Goal: Information Seeking & Learning: Learn about a topic

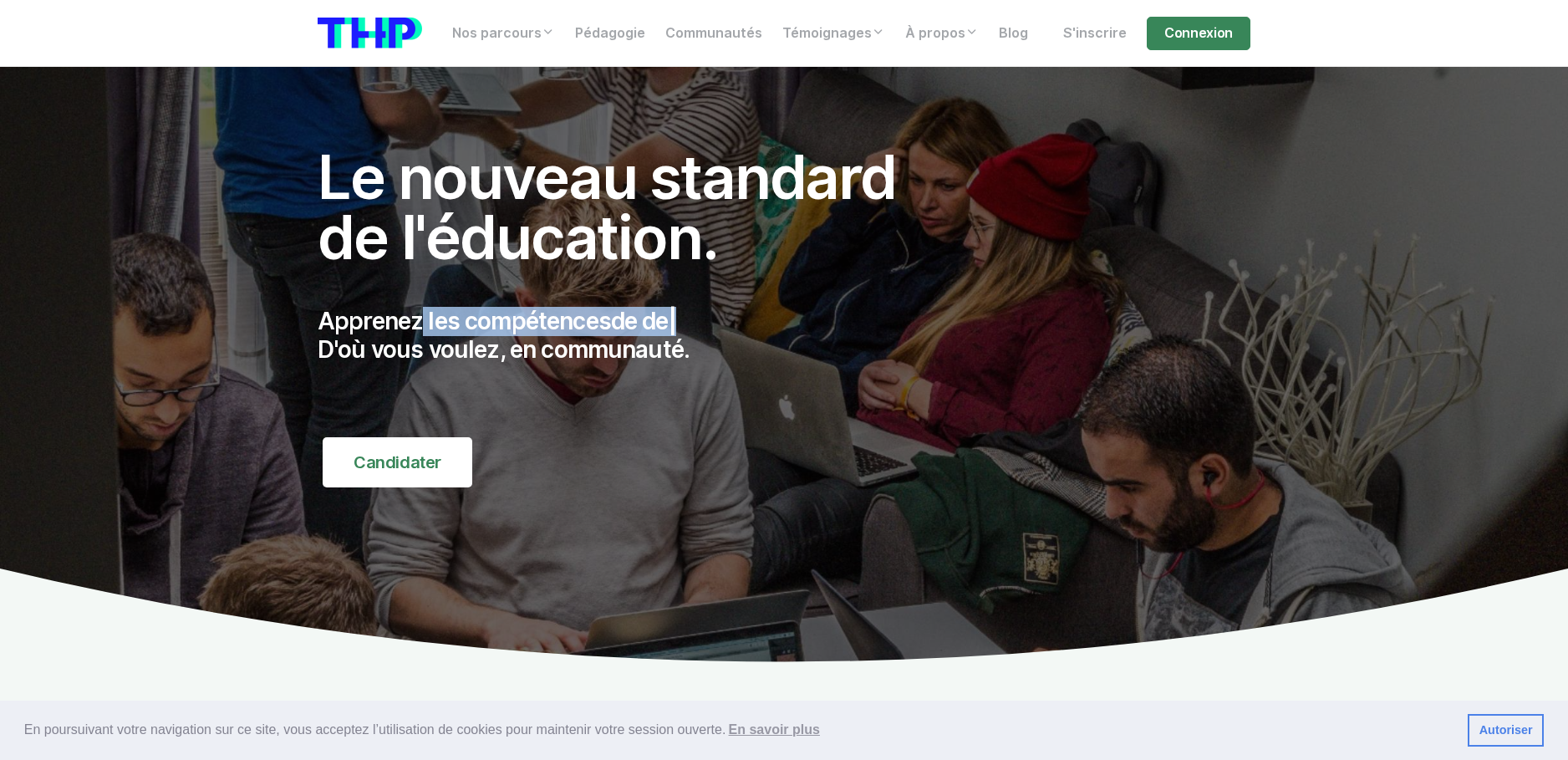
drag, startPoint x: 428, startPoint y: 306, endPoint x: 727, endPoint y: 322, distance: 299.4
click at [727, 322] on div "Apprenez les compétences de de | D'où vous voulez, en communauté." at bounding box center [625, 353] width 615 height 130
click at [727, 322] on p "Apprenez les compétences du | D'où vous voulez, en communauté." at bounding box center [625, 336] width 615 height 56
drag, startPoint x: 701, startPoint y: 321, endPoint x: 800, endPoint y: 324, distance: 99.0
click at [800, 324] on p "Apprenez les compétences du digital, | D'où vous voulez, en communauté." at bounding box center [625, 336] width 615 height 56
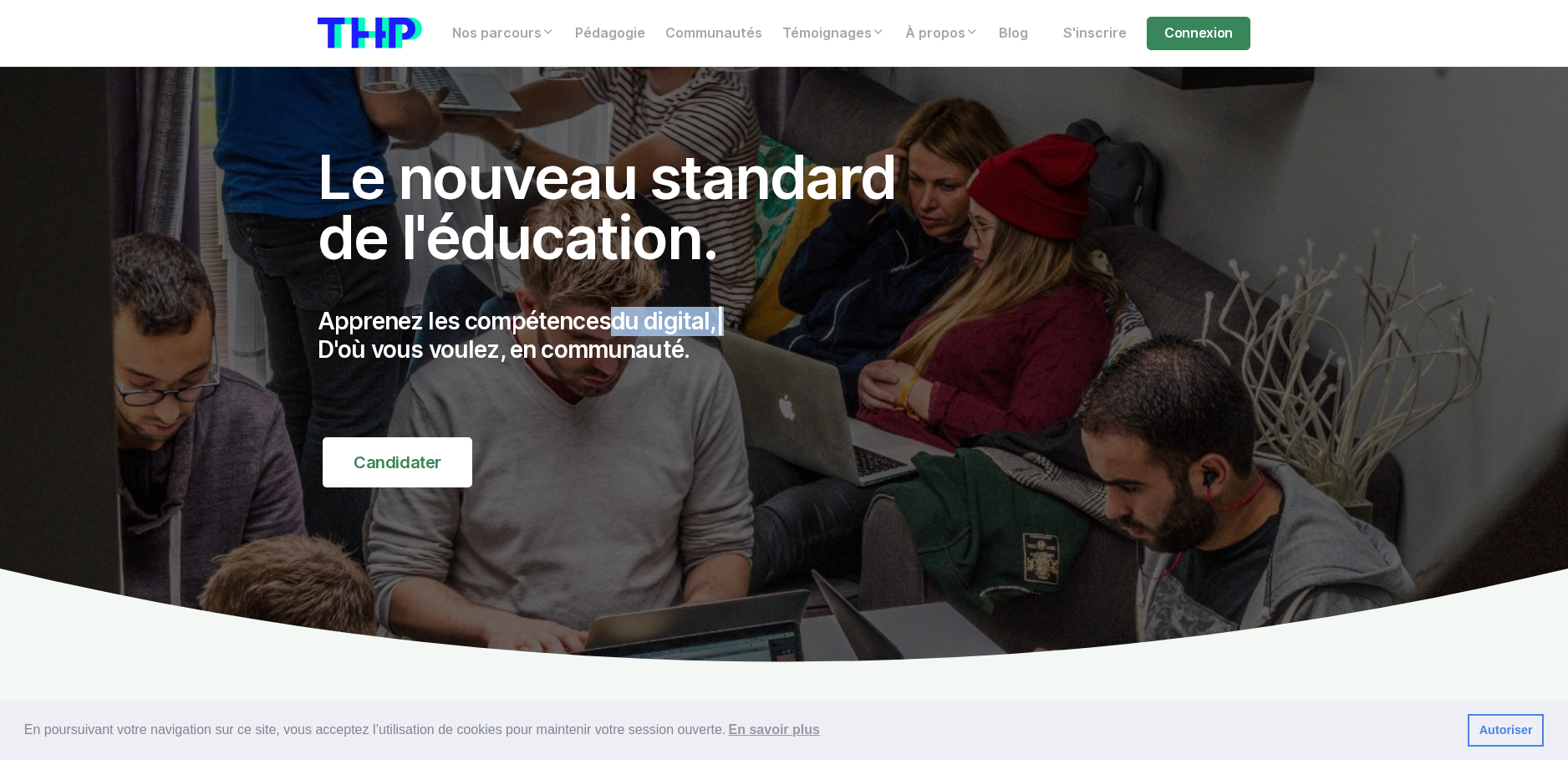
drag, startPoint x: 772, startPoint y: 331, endPoint x: 759, endPoint y: 331, distance: 13.0
click at [771, 331] on p "Apprenez les compétences du digital, | D'où vous voulez, en communauté." at bounding box center [625, 336] width 615 height 56
drag, startPoint x: 671, startPoint y: 326, endPoint x: 586, endPoint y: 326, distance: 85.0
click at [633, 326] on p "Apprenez les compétences de l | D'où vous voulez, en communauté." at bounding box center [625, 336] width 615 height 56
drag, startPoint x: 571, startPoint y: 326, endPoint x: 362, endPoint y: 334, distance: 209.2
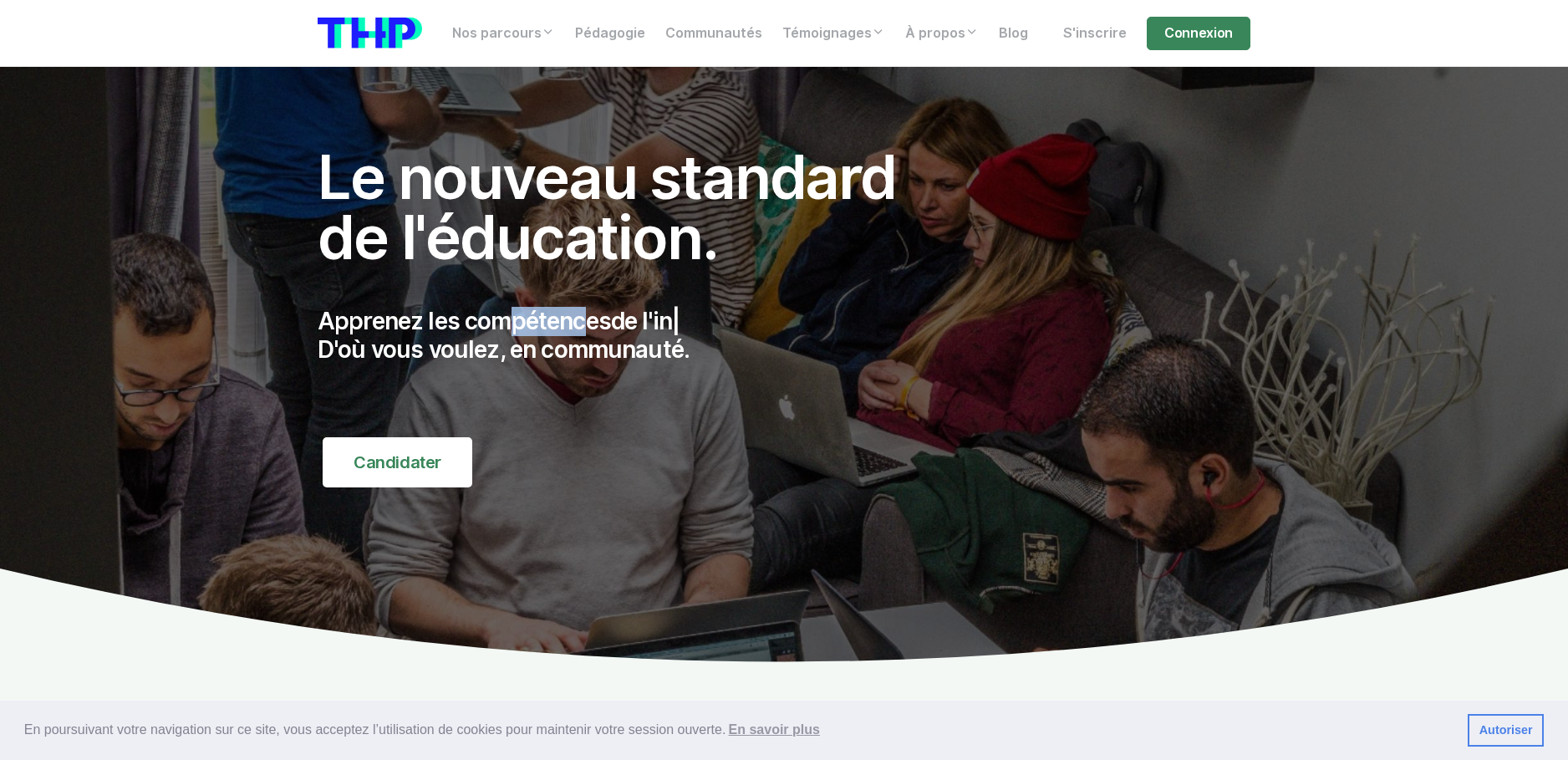
click at [436, 331] on p "Apprenez les compétences de l'in | D'où vous voulez, en communauté." at bounding box center [625, 336] width 615 height 56
click at [361, 334] on p "Apprenez les compétences de l'infor | D'où vous voulez, en communauté." at bounding box center [625, 336] width 615 height 56
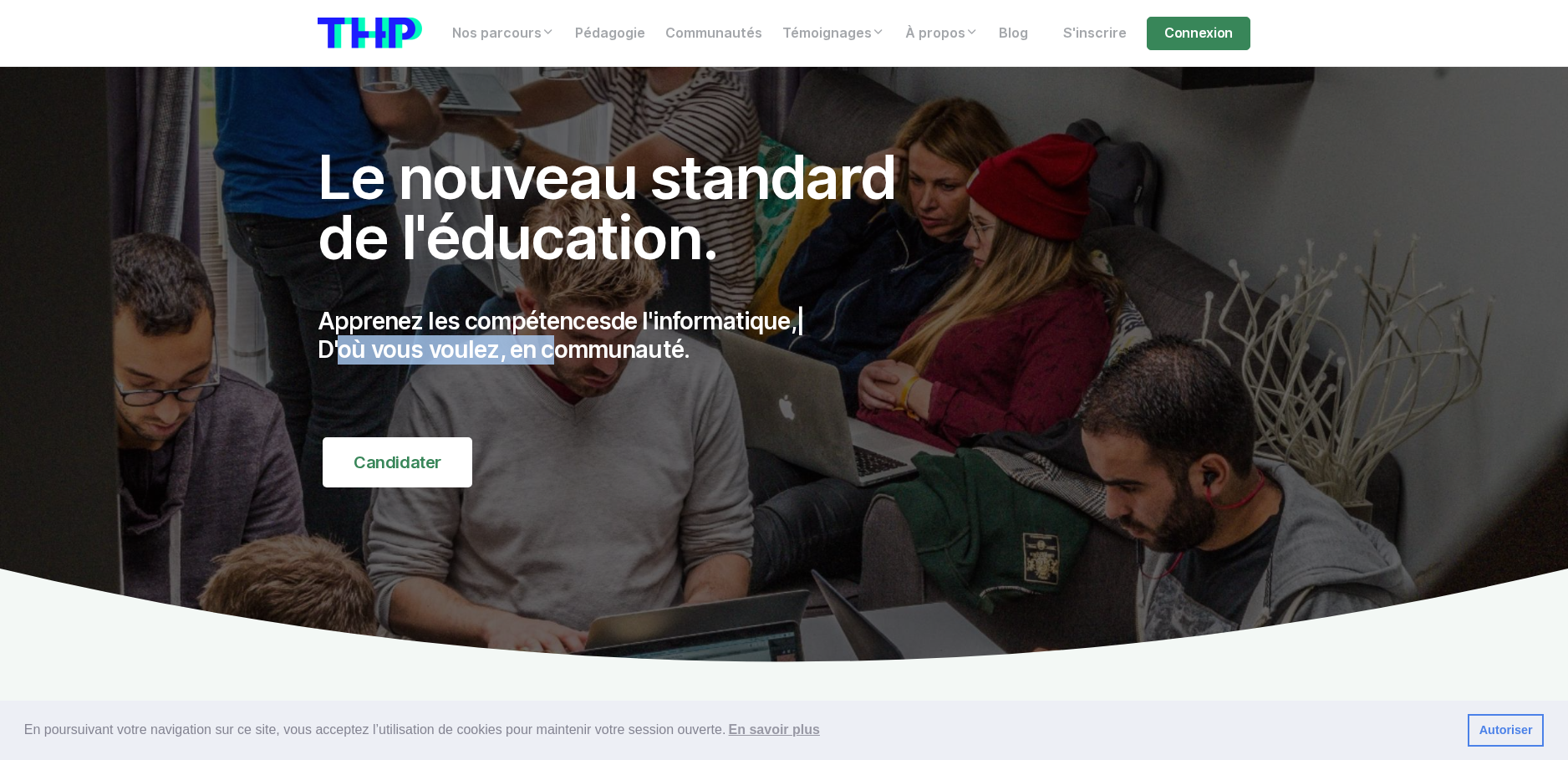
drag, startPoint x: 333, startPoint y: 337, endPoint x: 572, endPoint y: 370, distance: 241.3
click at [557, 375] on div "Apprenez les compétences de l'informatique, | D'où vous voulez, en communauté." at bounding box center [625, 353] width 615 height 130
click at [572, 369] on div "Apprenez les compétences de l'informatique, | D'où vous voulez, en communauté." at bounding box center [625, 353] width 615 height 130
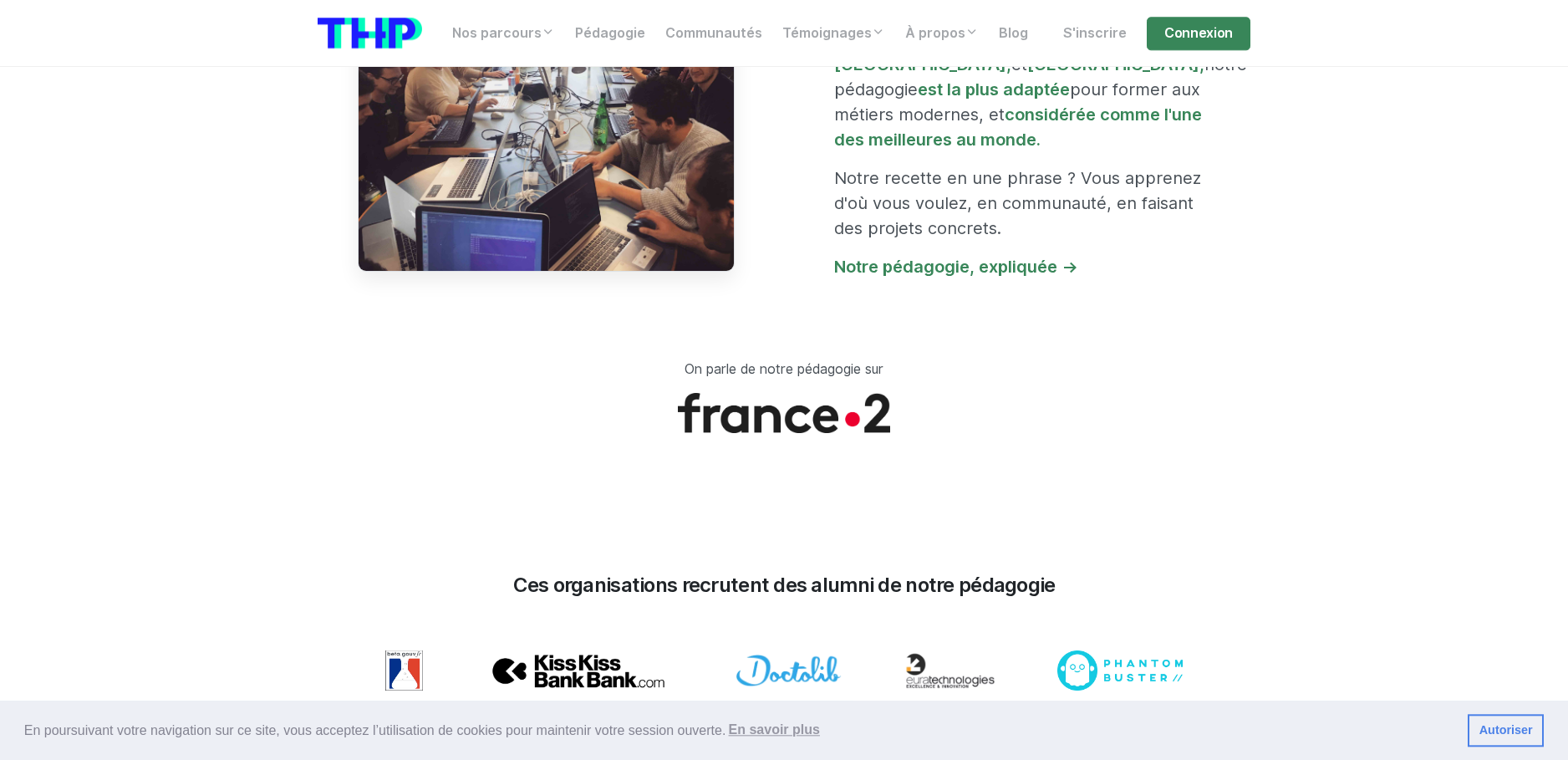
scroll to position [1876, 0]
